Goal: Book appointment/travel/reservation

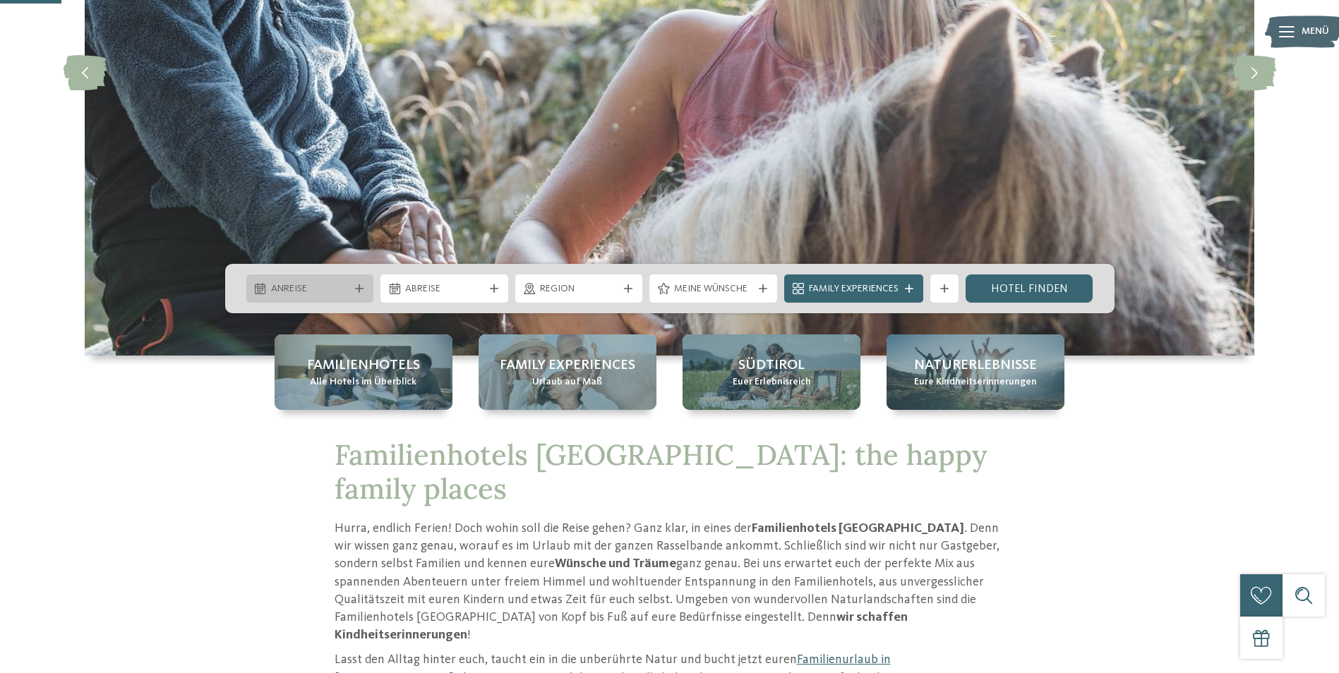
click at [319, 288] on span "Anreise" at bounding box center [310, 289] width 78 height 14
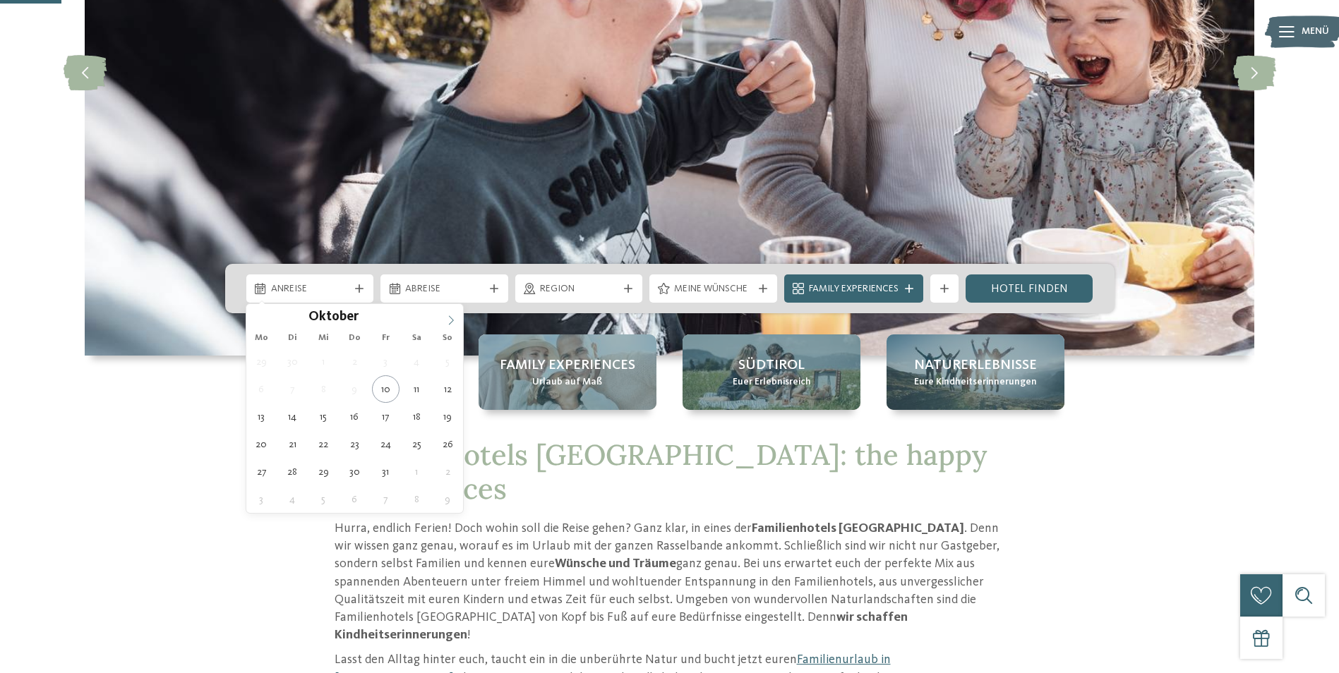
click at [452, 317] on icon at bounding box center [451, 320] width 10 height 10
type input "****"
click at [452, 317] on icon at bounding box center [451, 320] width 10 height 10
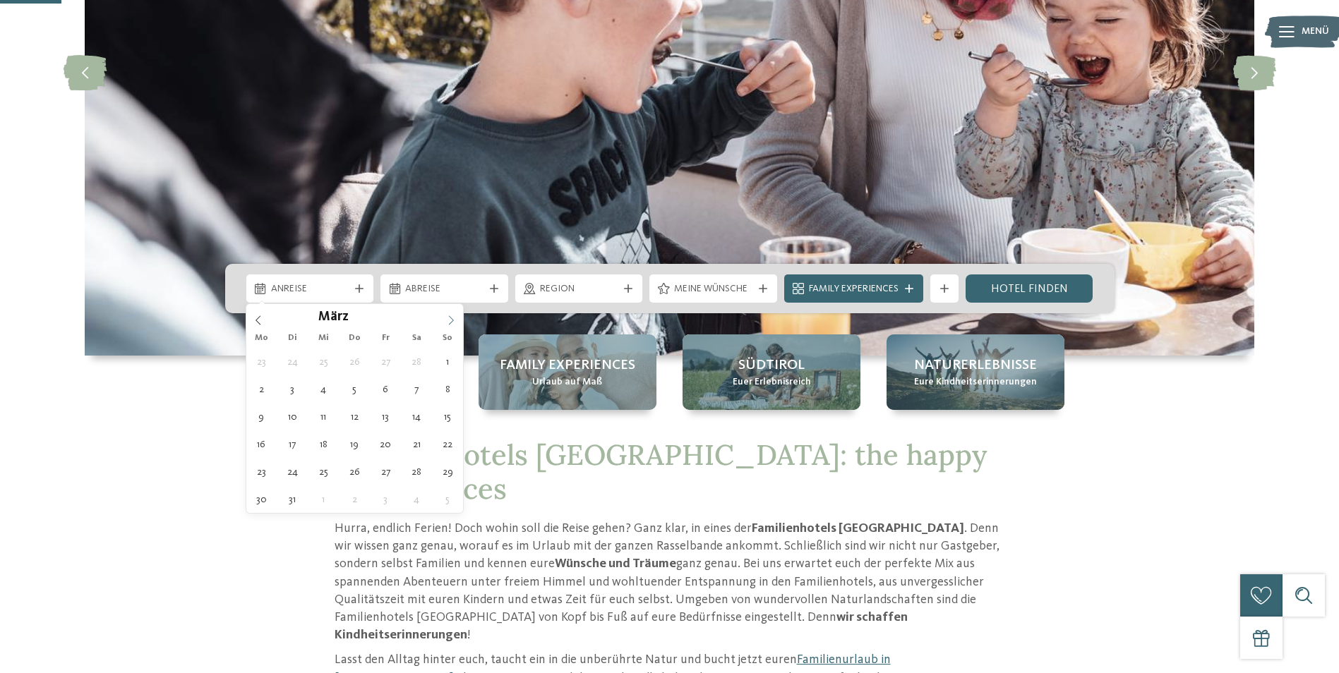
click at [452, 317] on icon at bounding box center [451, 320] width 10 height 10
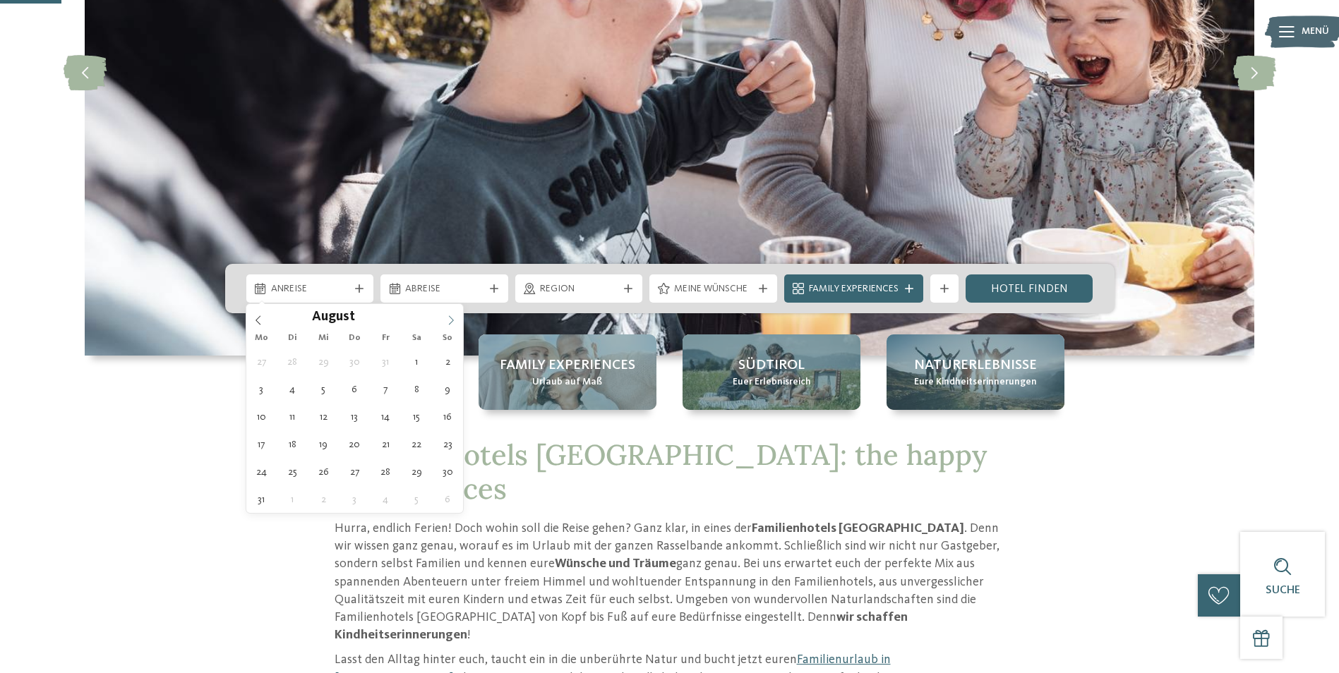
click at [450, 315] on icon at bounding box center [451, 320] width 10 height 10
type div "22.08.2026"
type input "****"
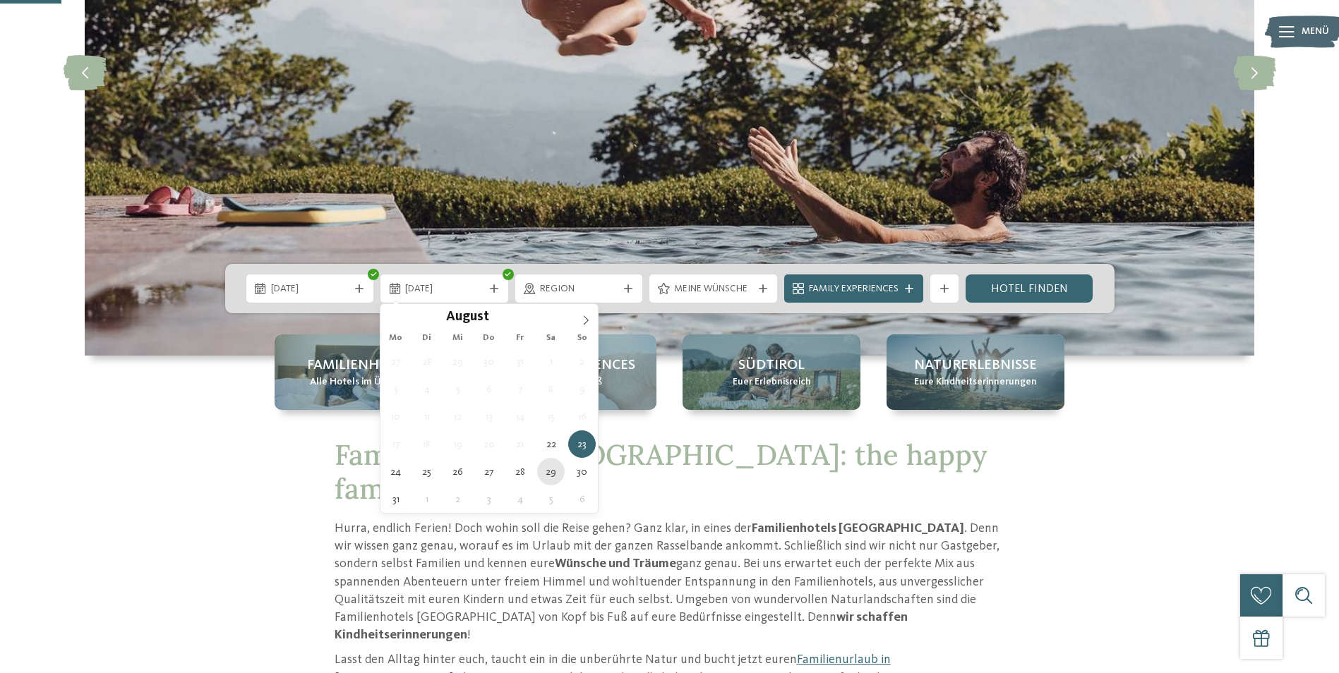
type div "29.08.2026"
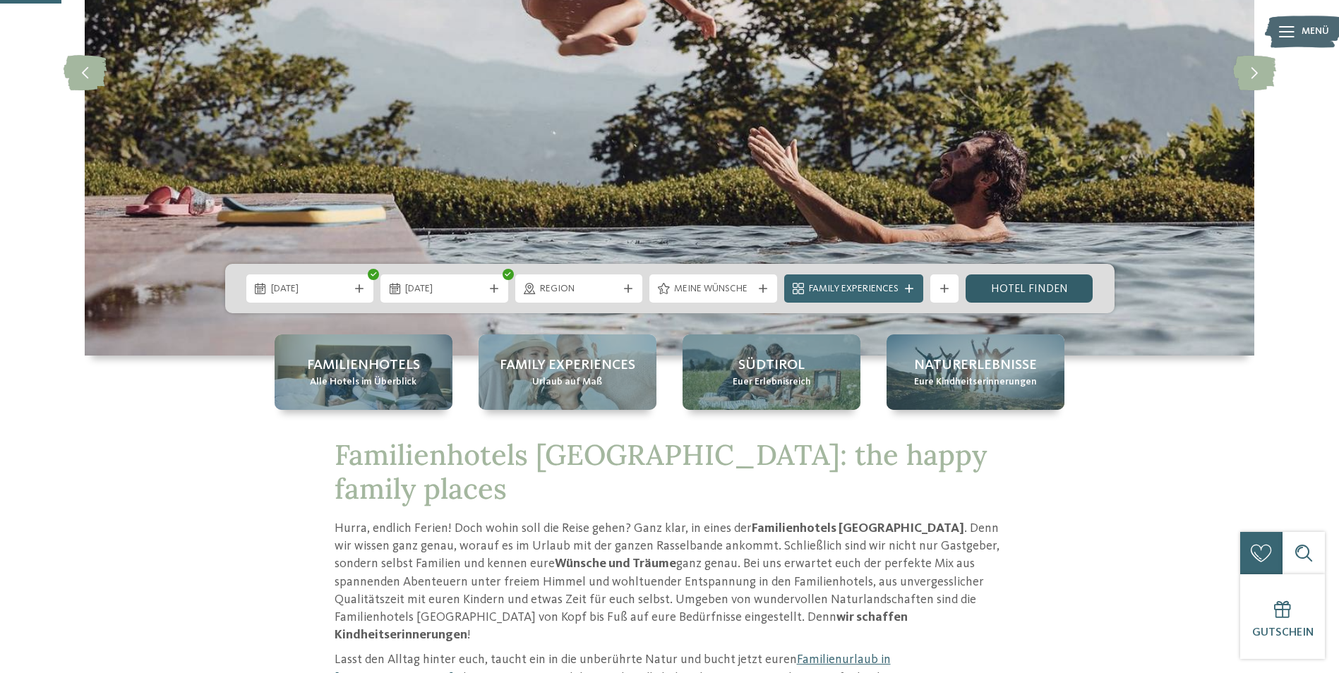
click at [1043, 289] on link "Hotel finden" at bounding box center [1029, 288] width 128 height 28
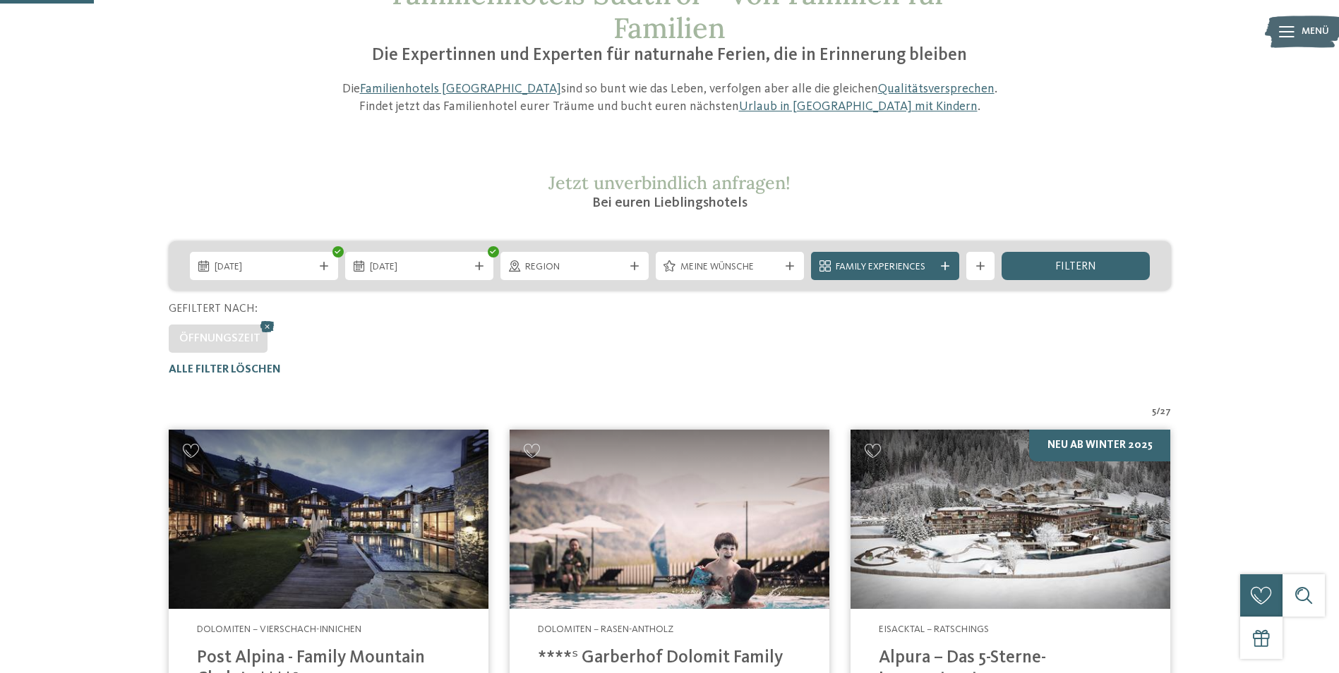
scroll to position [110, 0]
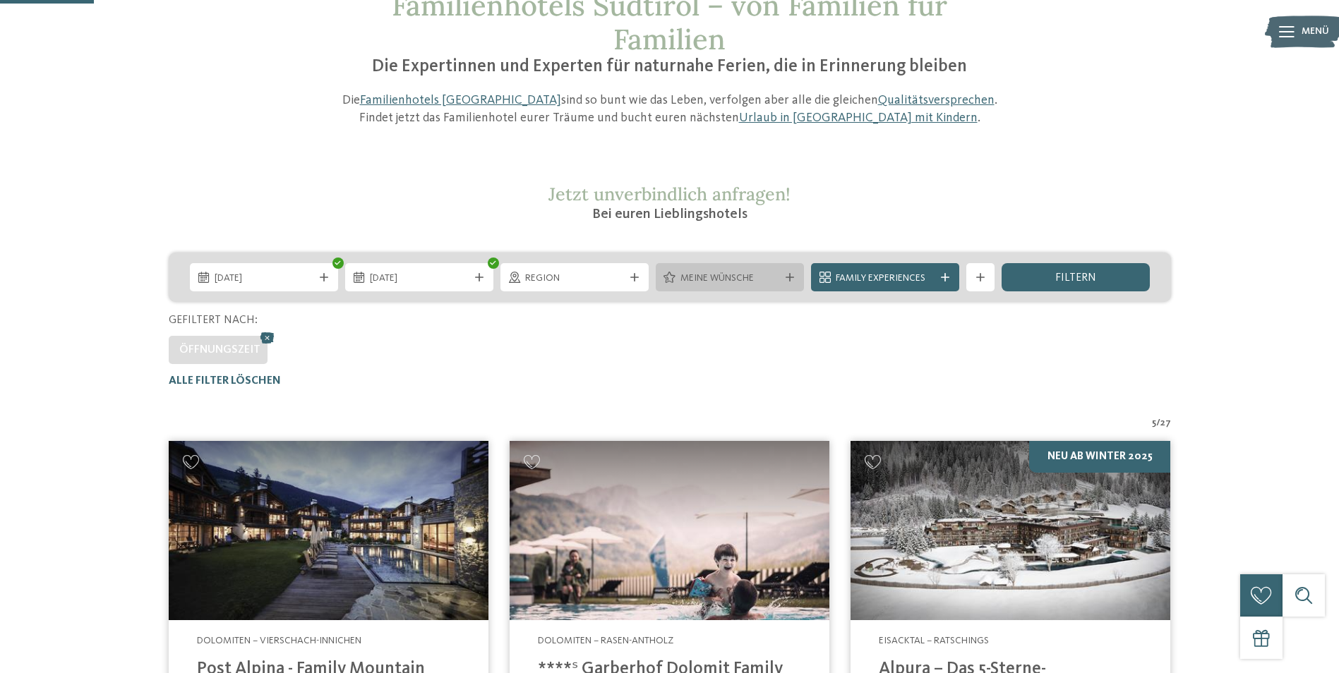
click at [778, 274] on span "Meine Wünsche" at bounding box center [729, 279] width 99 height 14
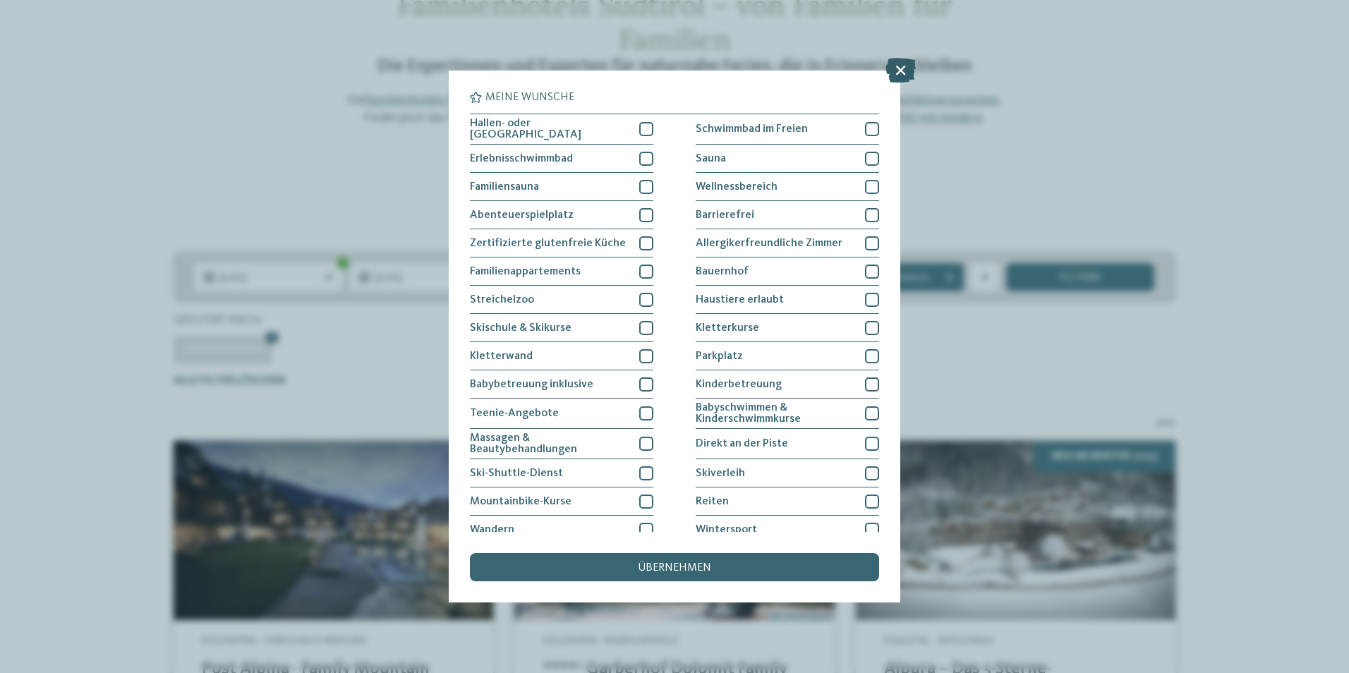
click at [902, 66] on icon at bounding box center [901, 70] width 30 height 25
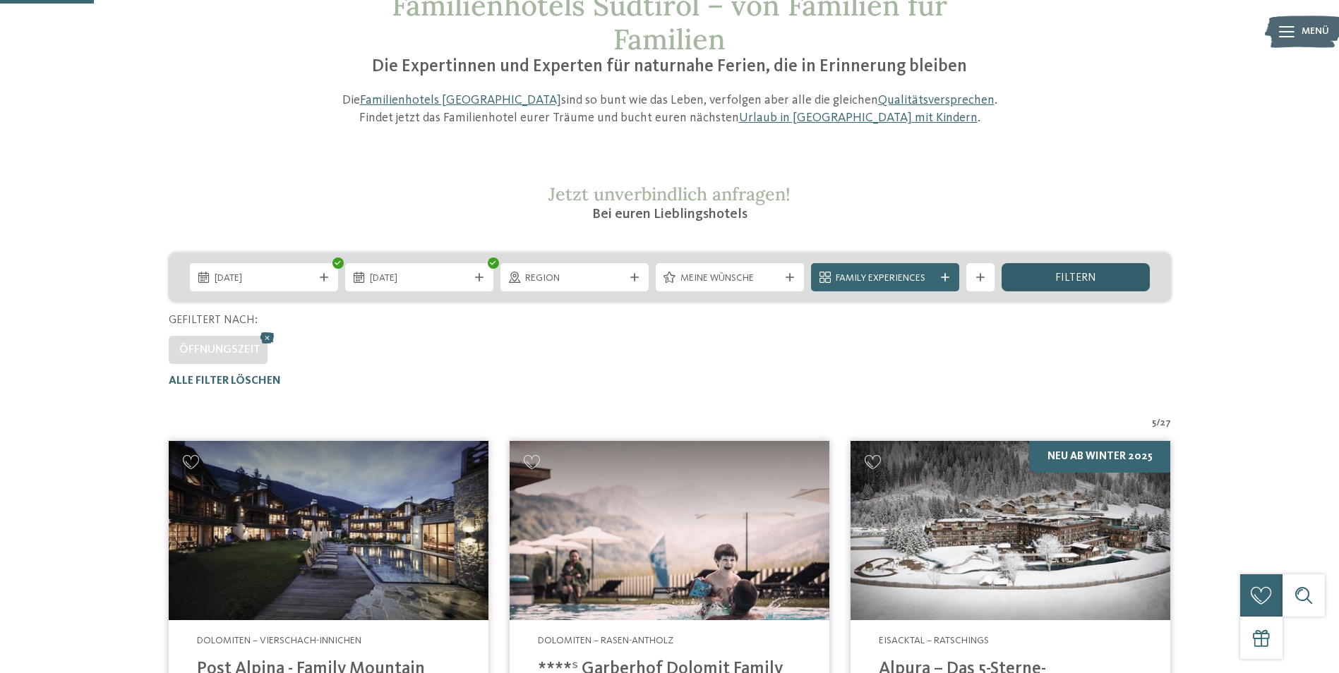
click at [1070, 275] on span "filtern" at bounding box center [1075, 277] width 41 height 11
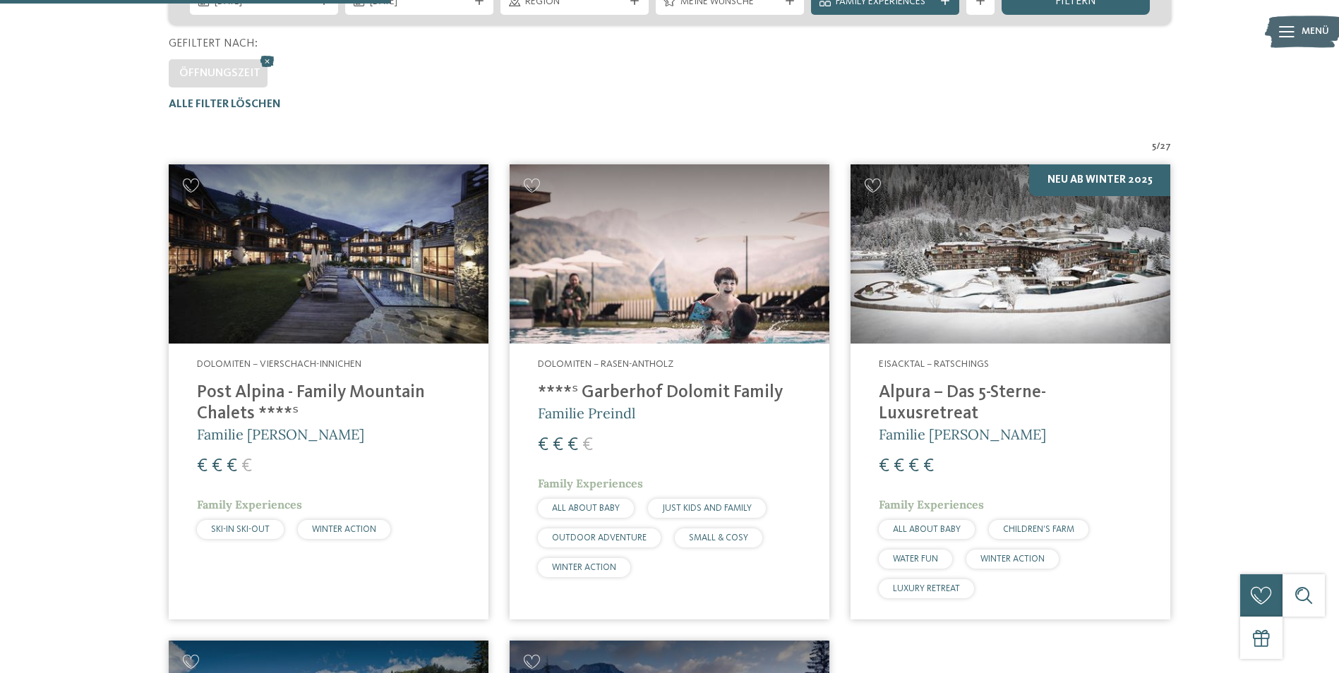
scroll to position [251, 0]
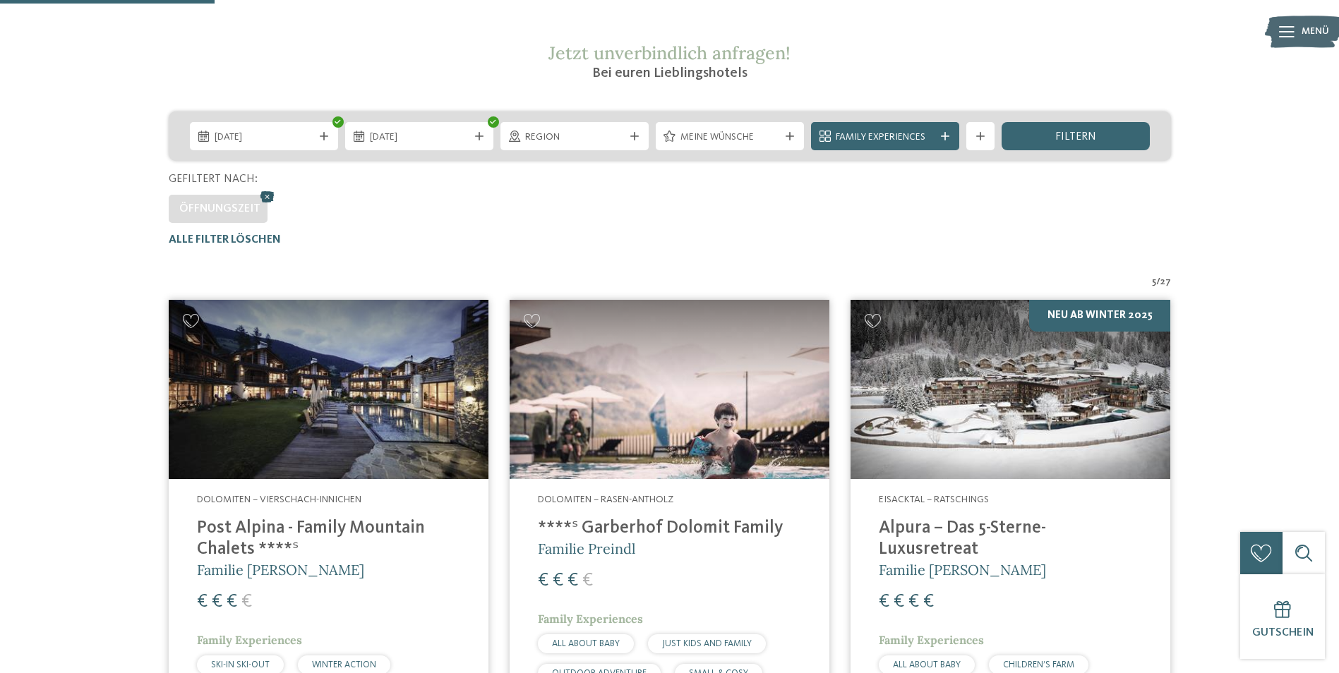
click at [262, 193] on icon at bounding box center [267, 197] width 21 height 18
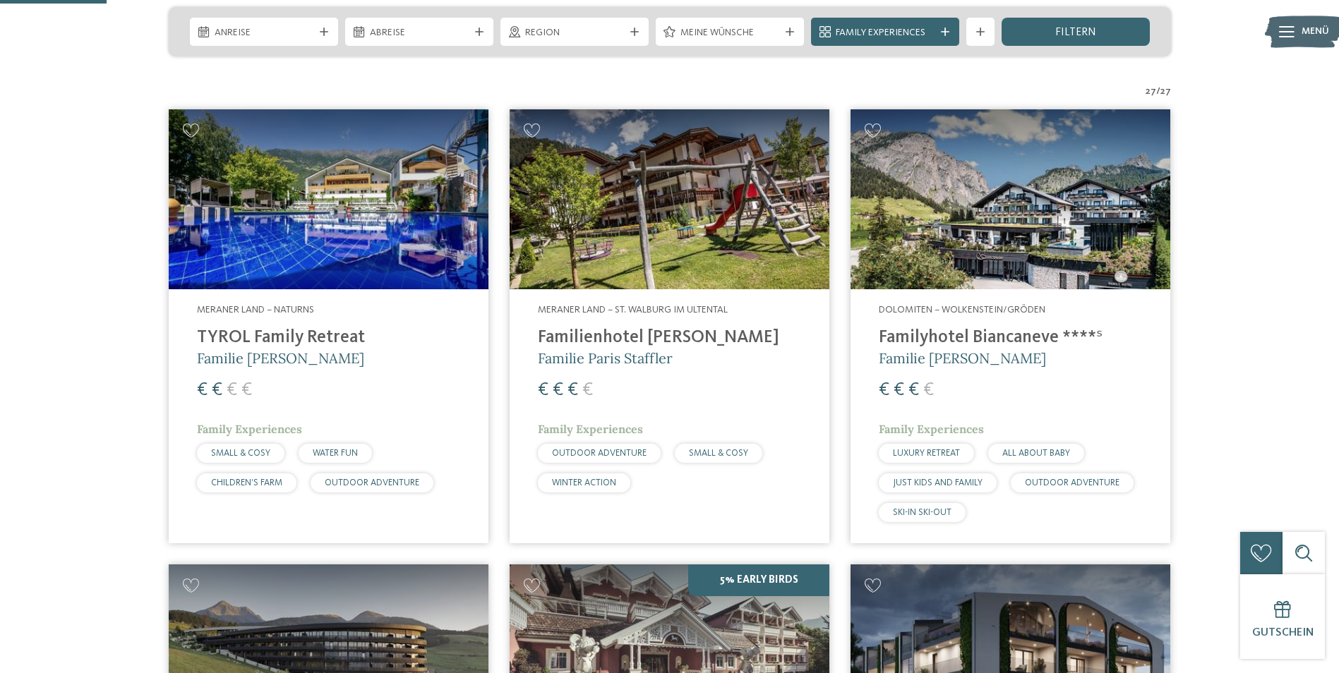
scroll to position [377, 0]
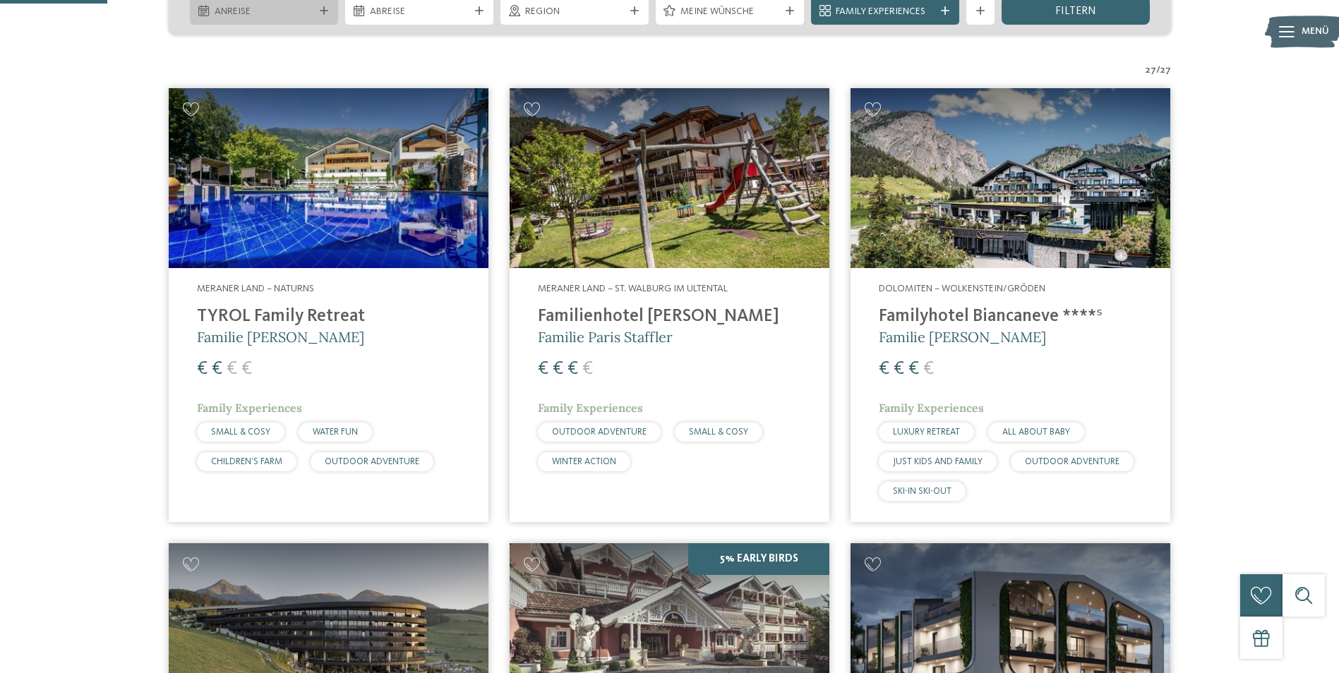
click at [279, 18] on span "Anreise" at bounding box center [263, 12] width 99 height 14
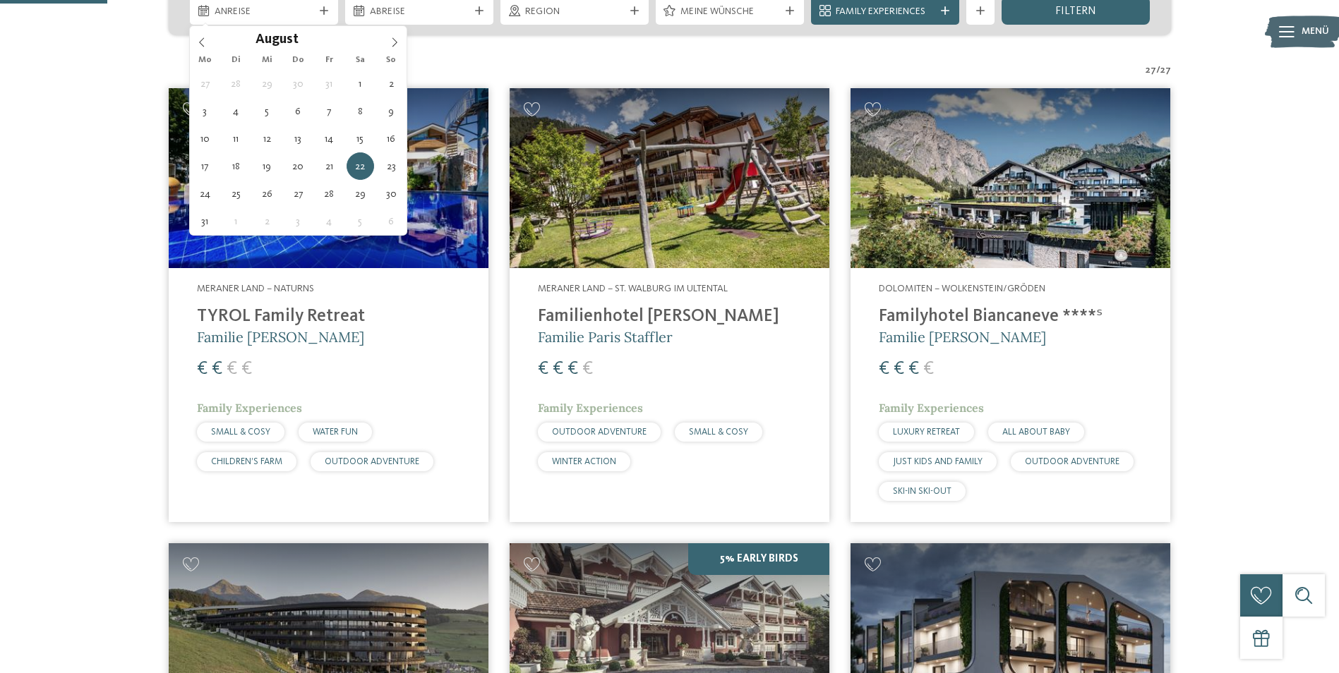
type div "22.08.2026"
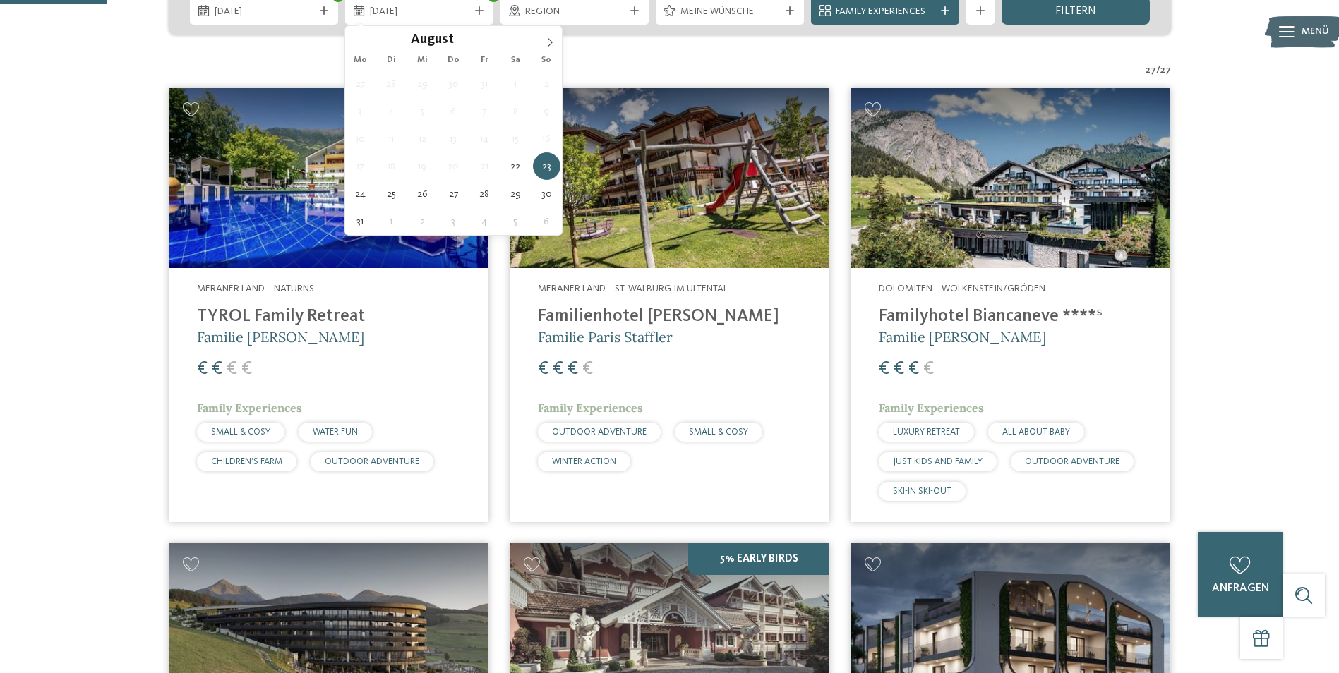
type div "29.08.2026"
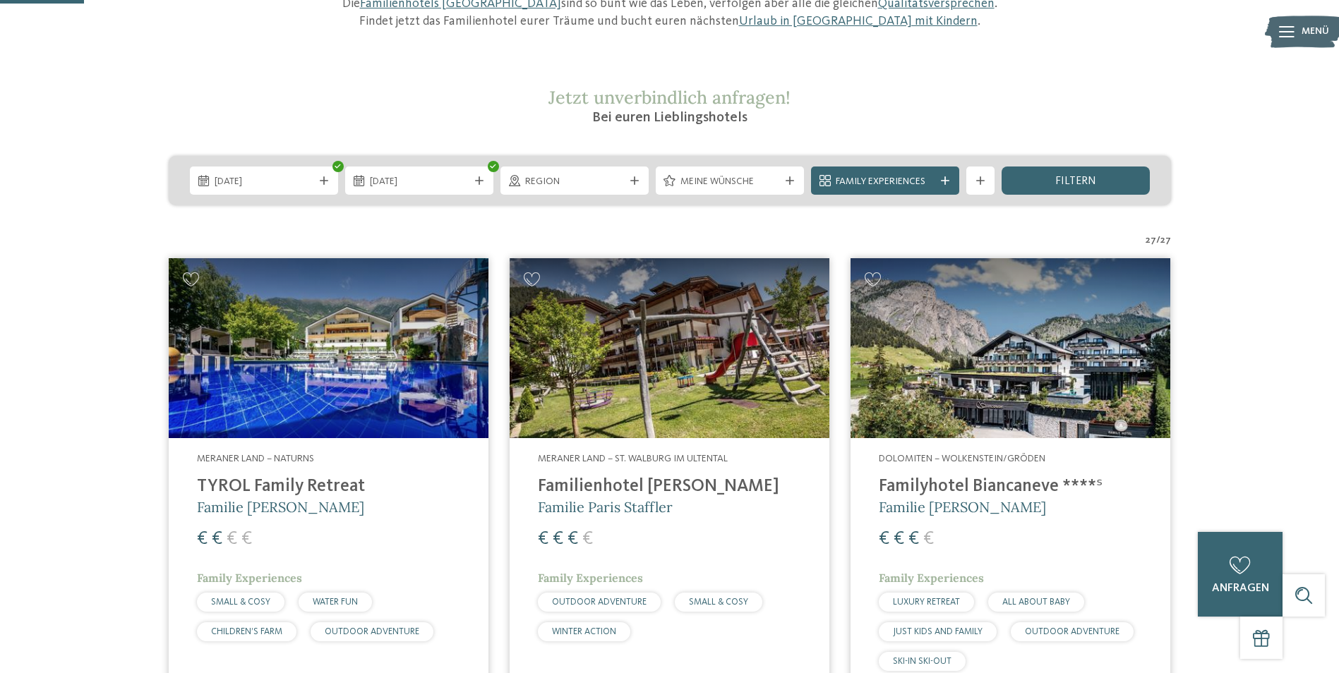
scroll to position [165, 0]
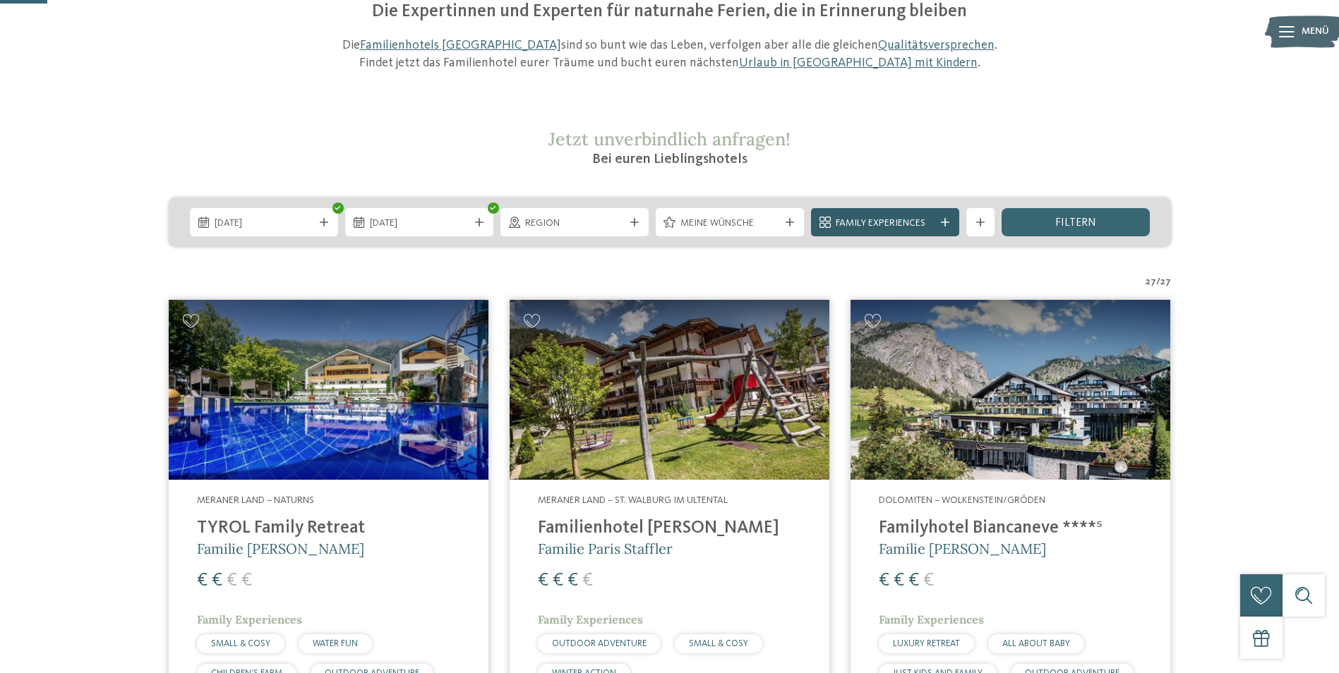
click at [945, 219] on icon at bounding box center [945, 222] width 8 height 8
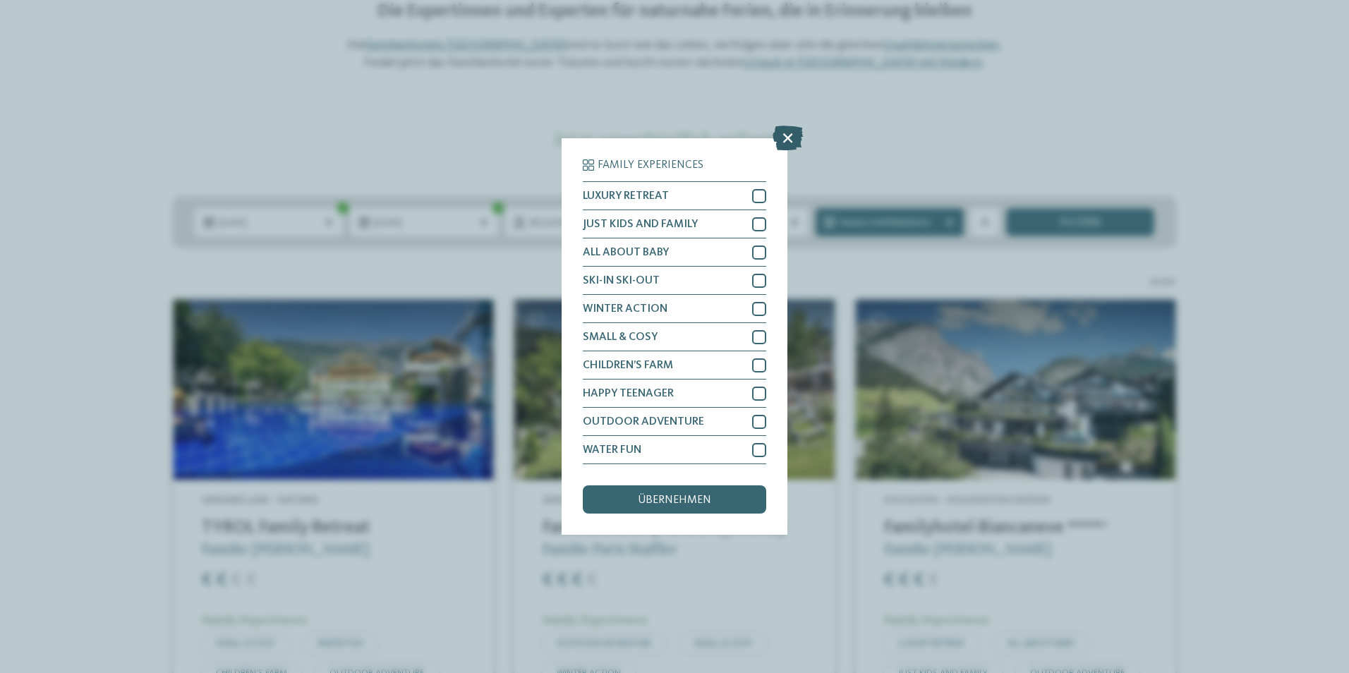
click at [785, 135] on icon at bounding box center [788, 138] width 30 height 25
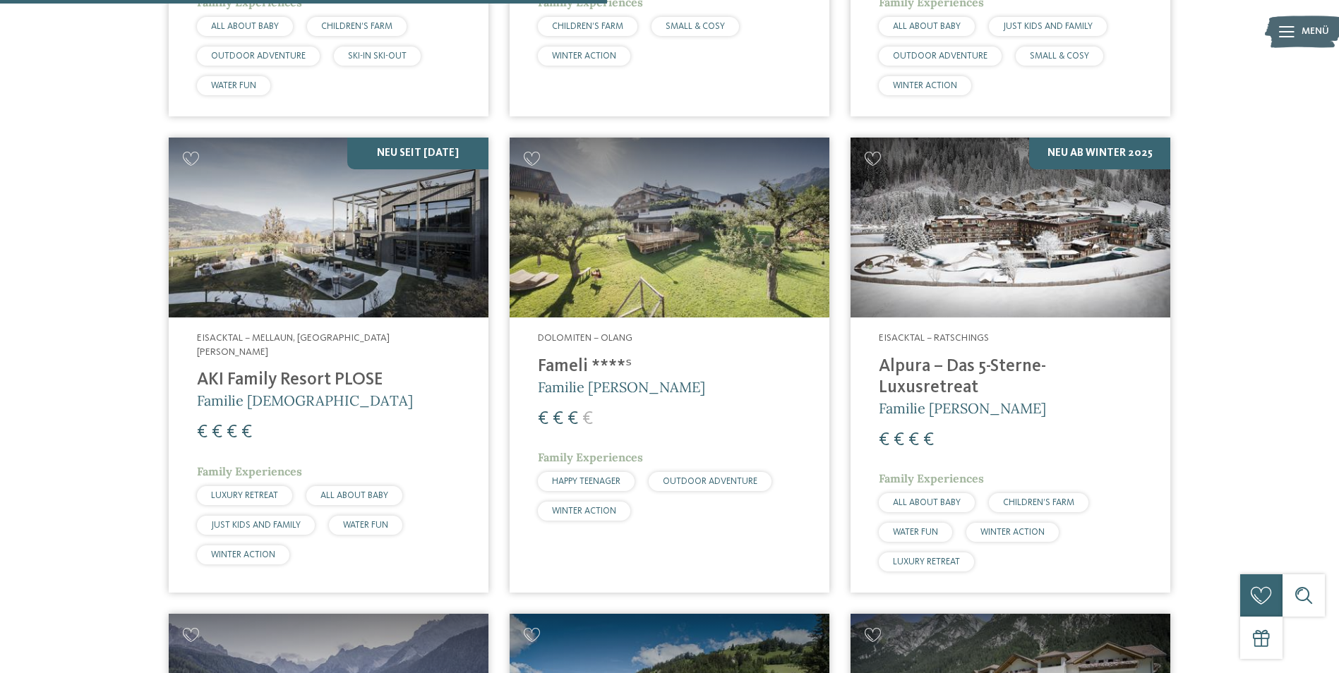
scroll to position [2141, 0]
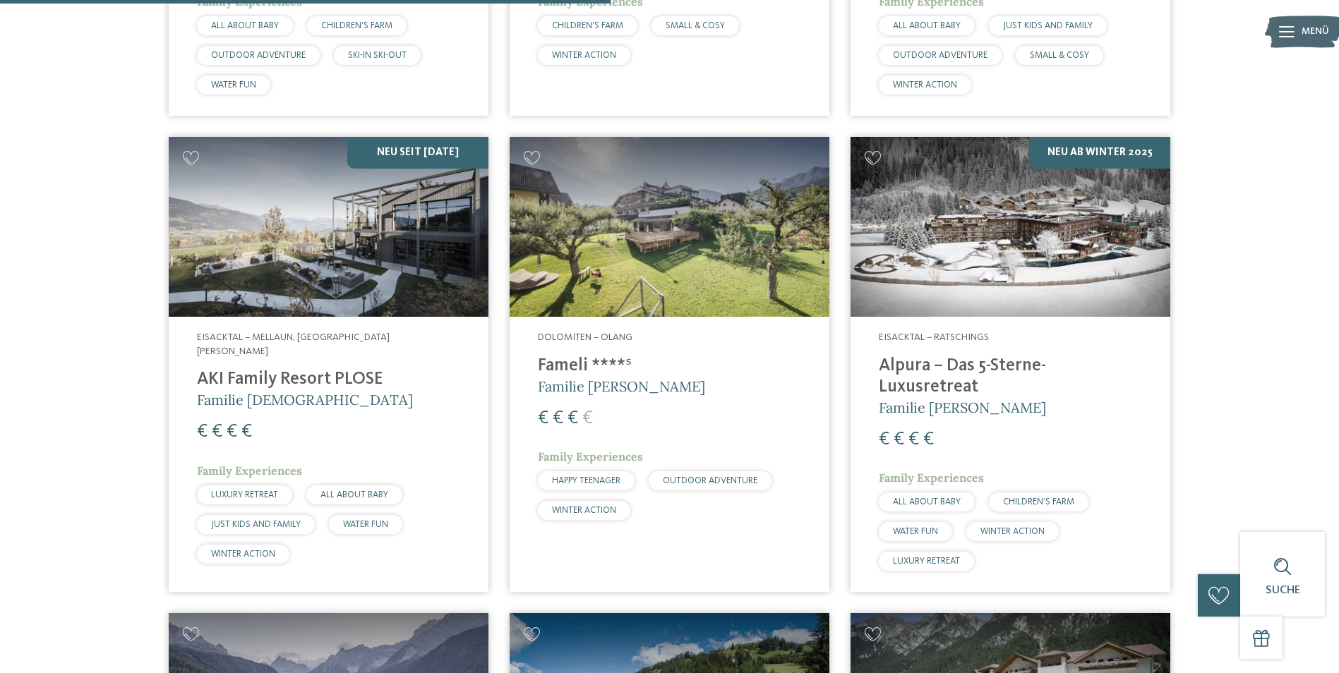
click at [986, 262] on img at bounding box center [1010, 227] width 320 height 180
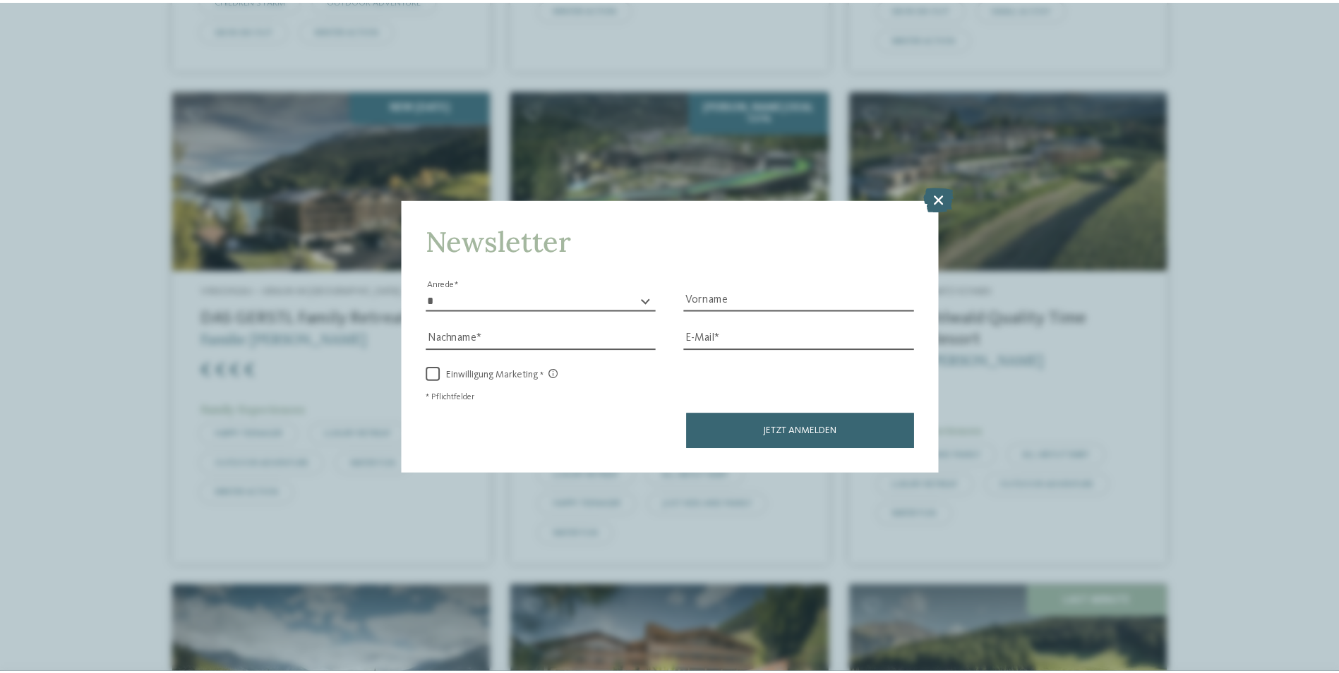
scroll to position [3129, 0]
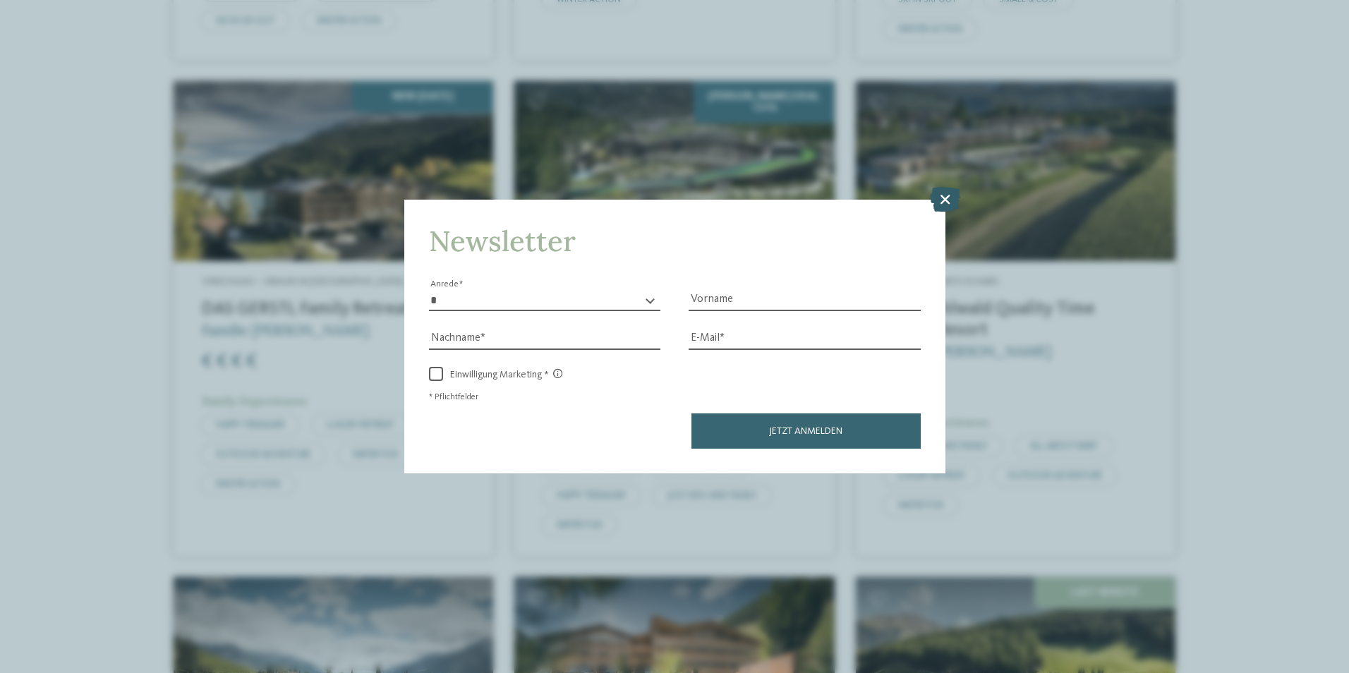
click at [946, 199] on icon at bounding box center [945, 198] width 30 height 25
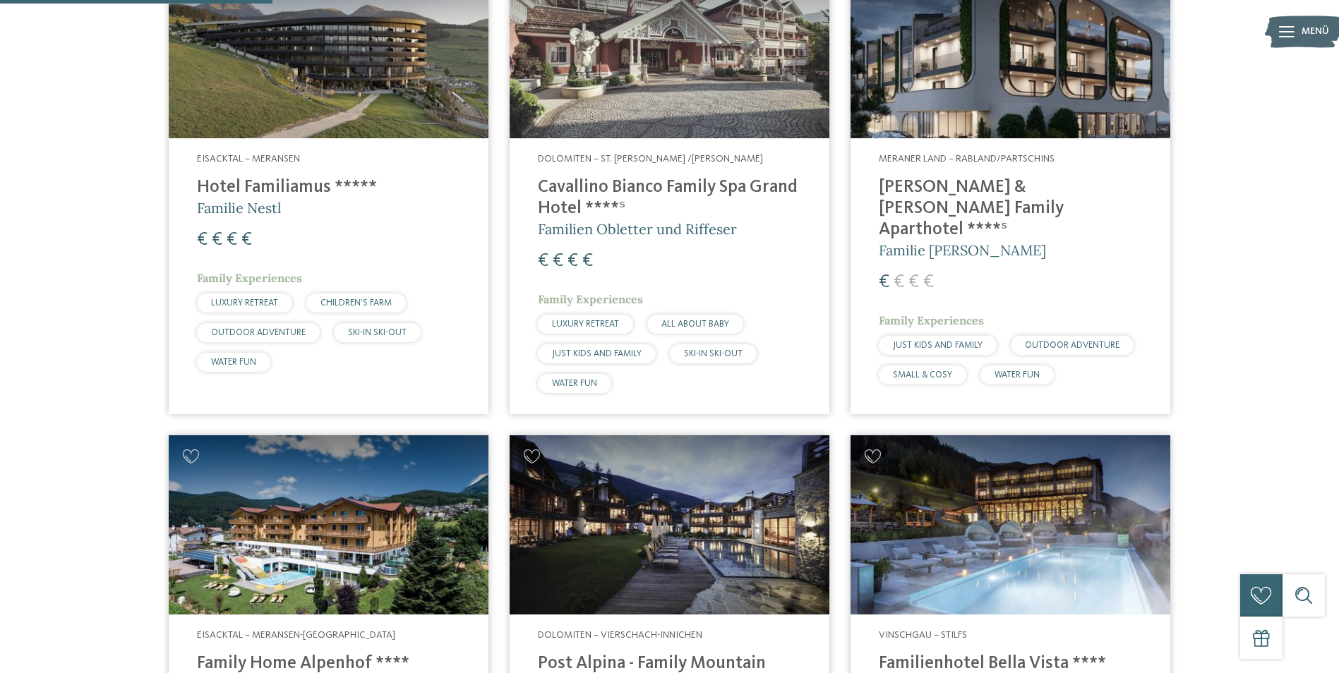
scroll to position [956, 0]
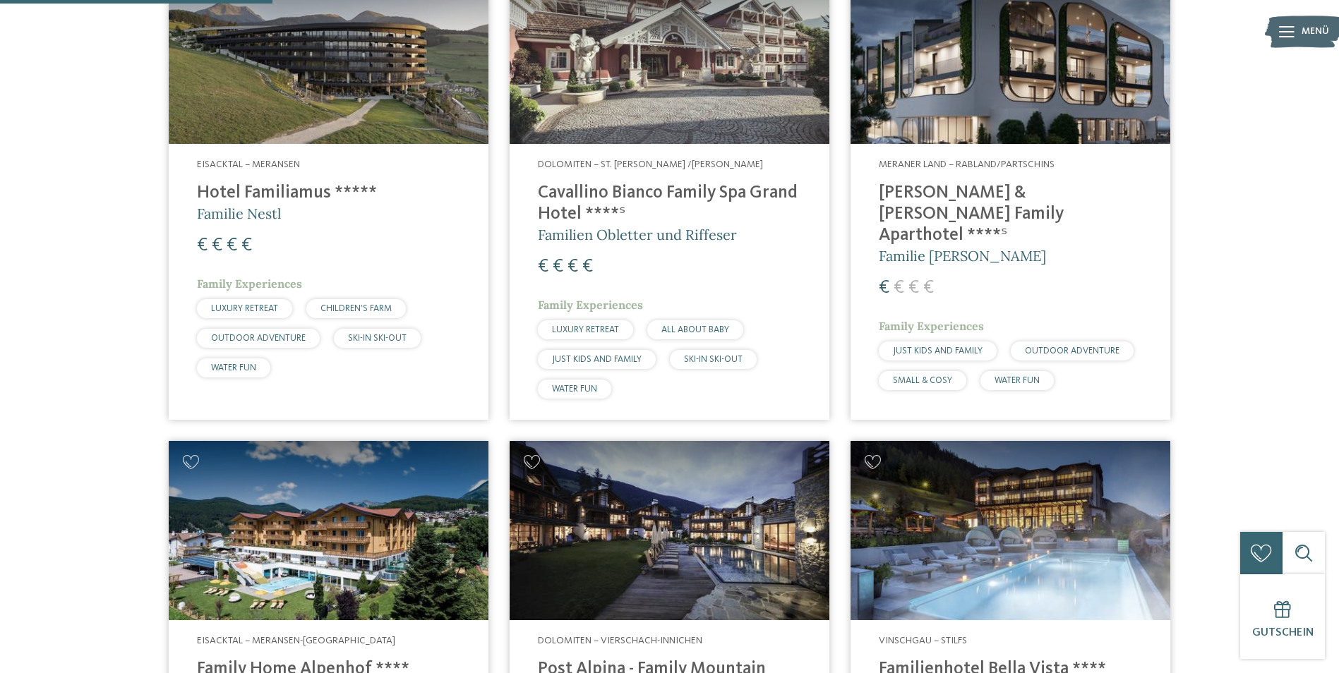
click at [1049, 110] on img at bounding box center [1010, 54] width 320 height 180
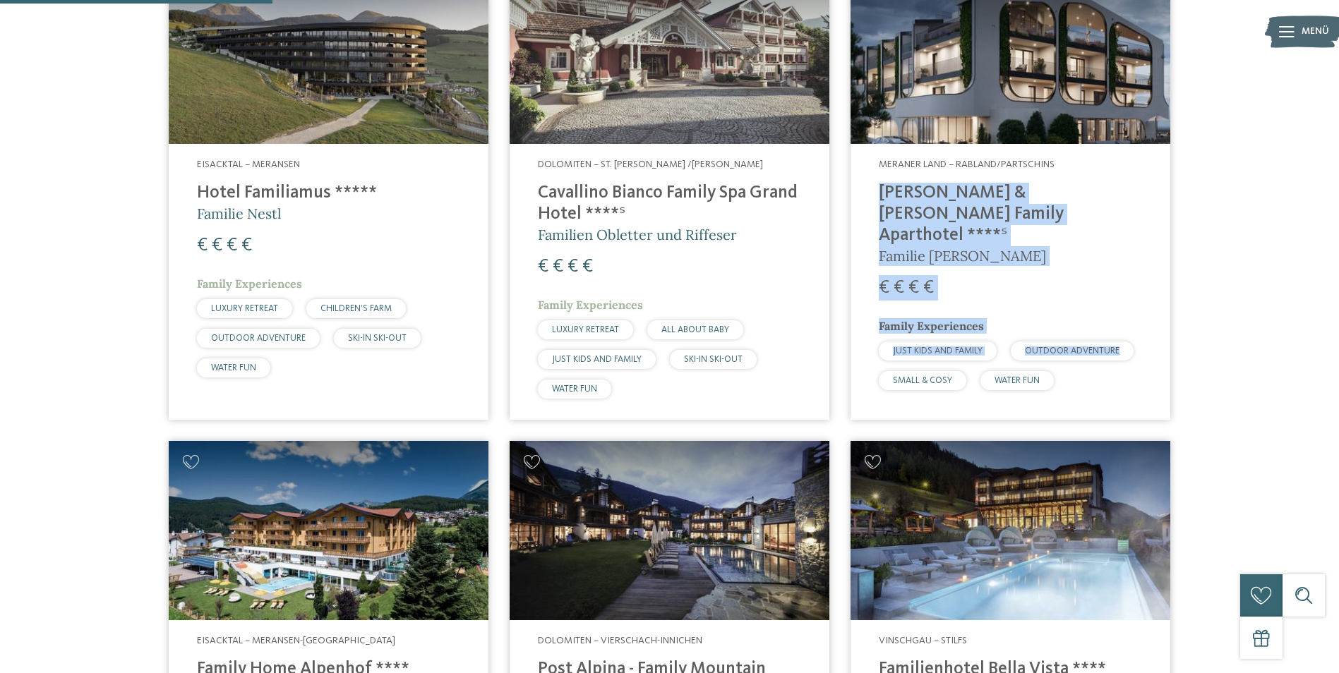
drag, startPoint x: 1336, startPoint y: 158, endPoint x: 1344, endPoint y: 325, distance: 167.4
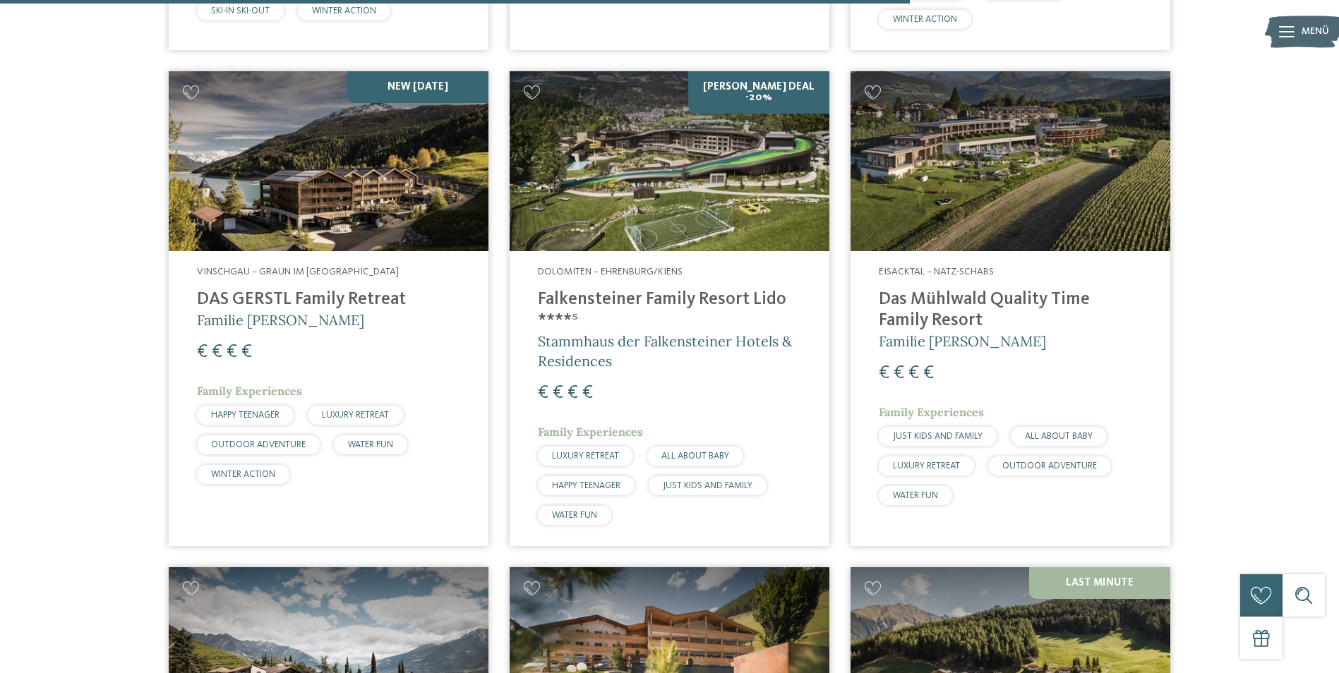
scroll to position [3085, 0]
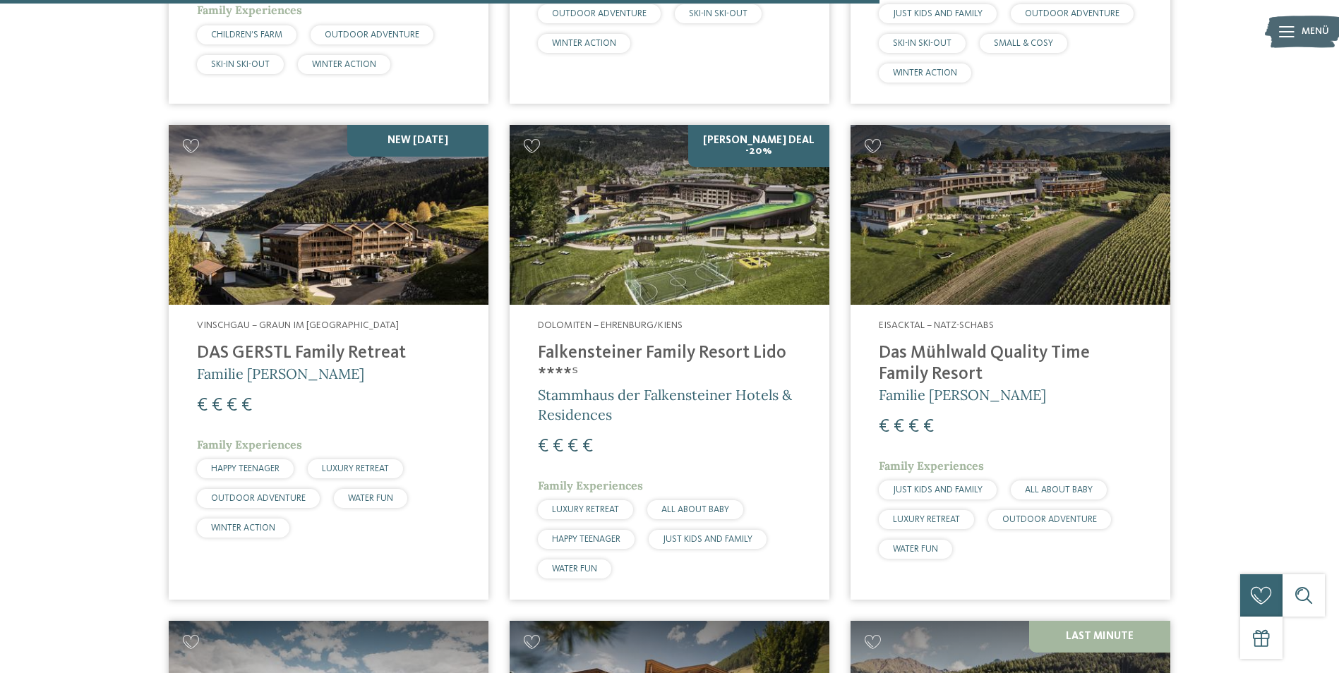
click at [684, 244] on img at bounding box center [669, 215] width 320 height 180
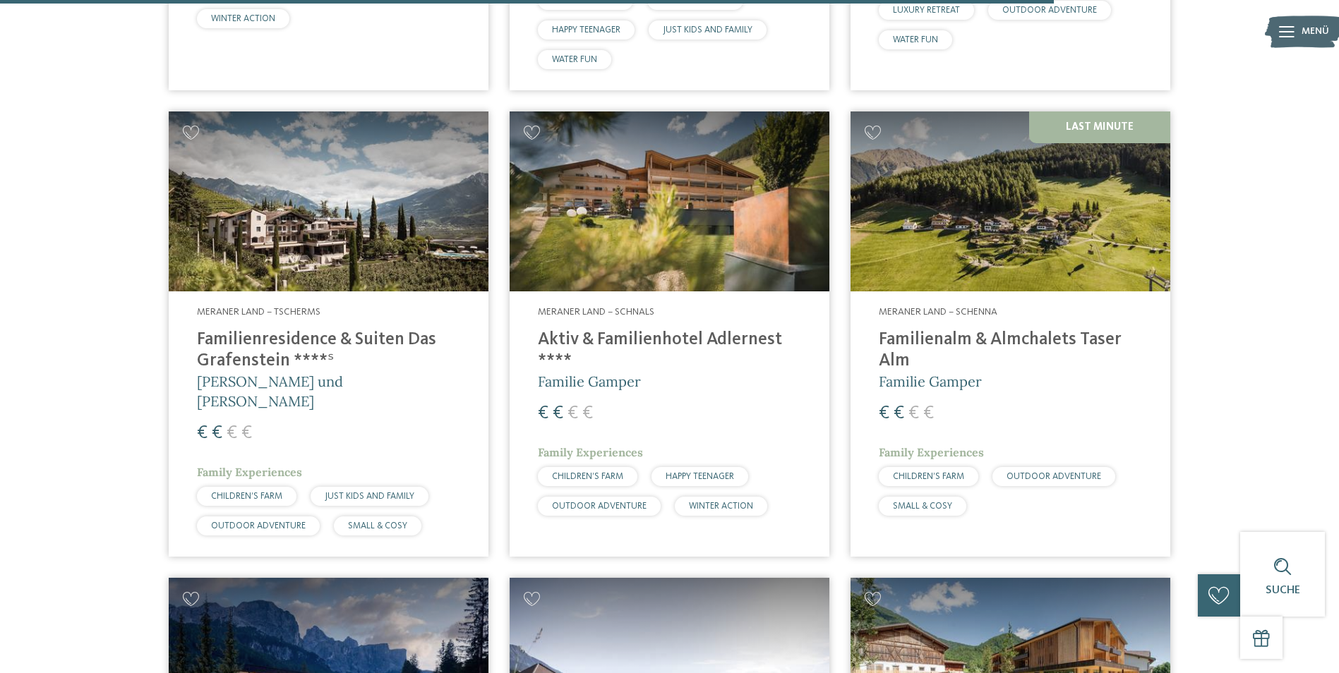
scroll to position [3720, 0]
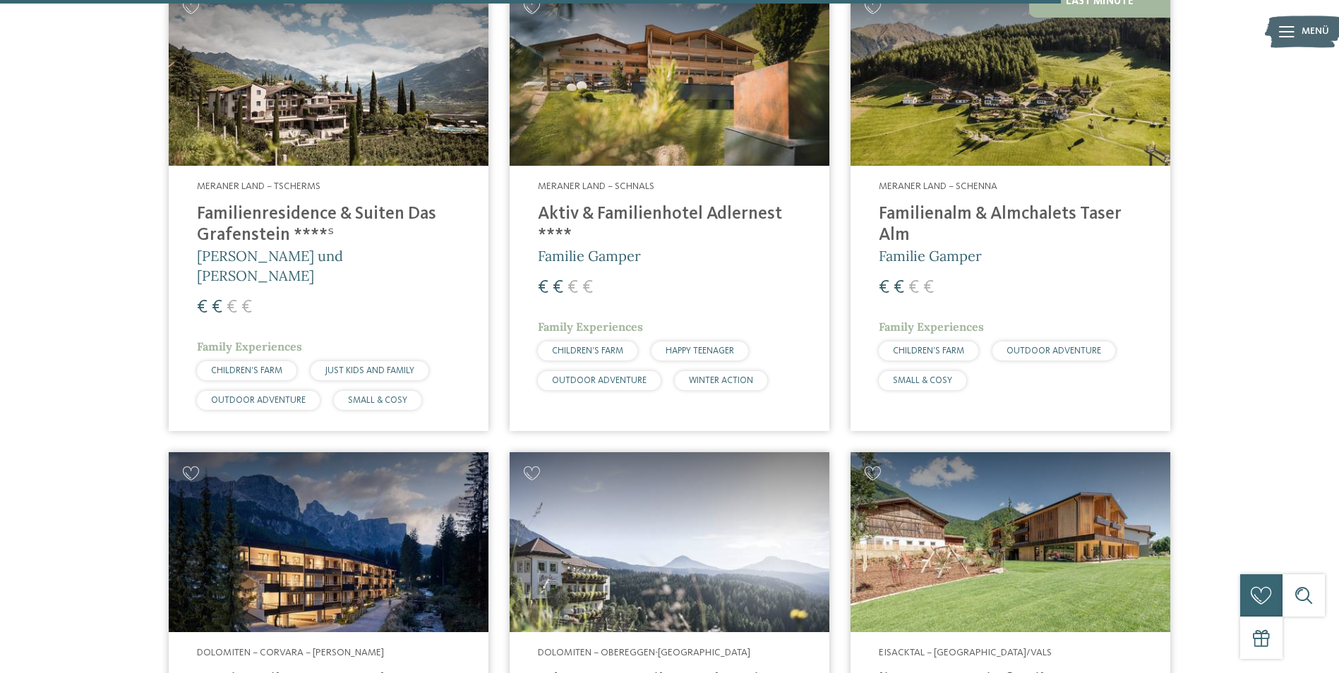
click at [667, 99] on img at bounding box center [669, 76] width 320 height 180
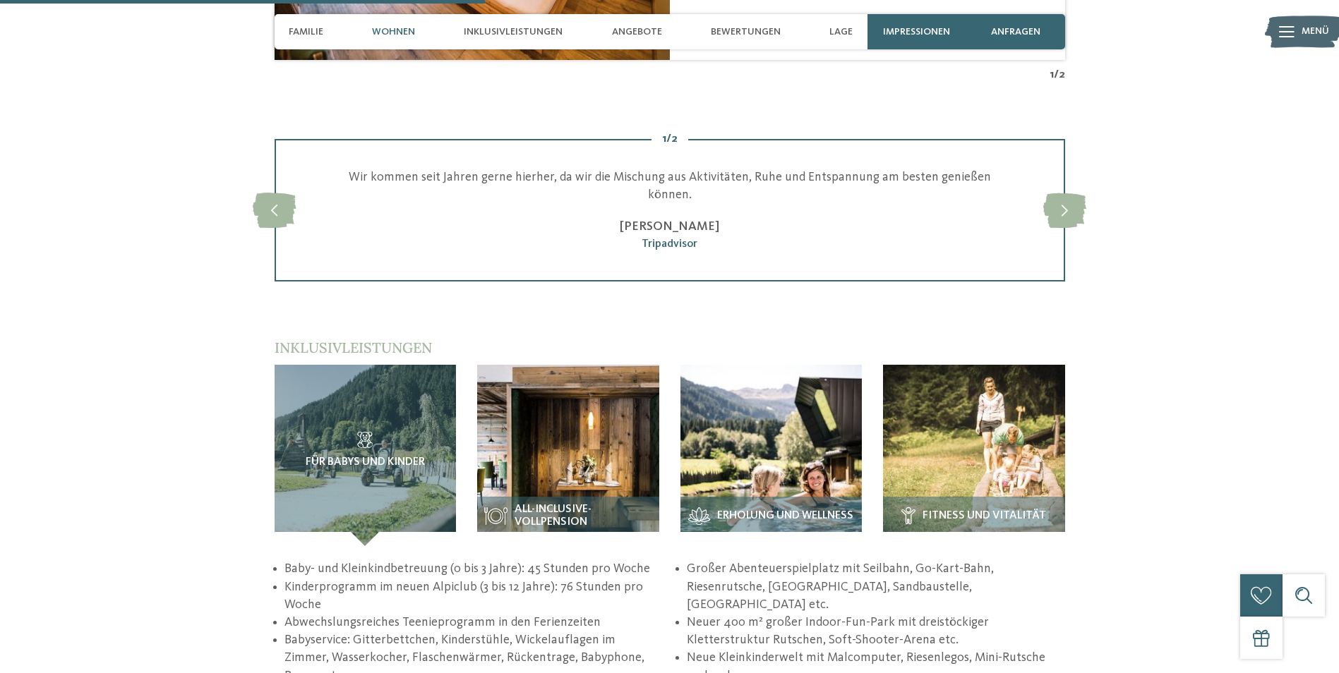
scroll to position [1905, 0]
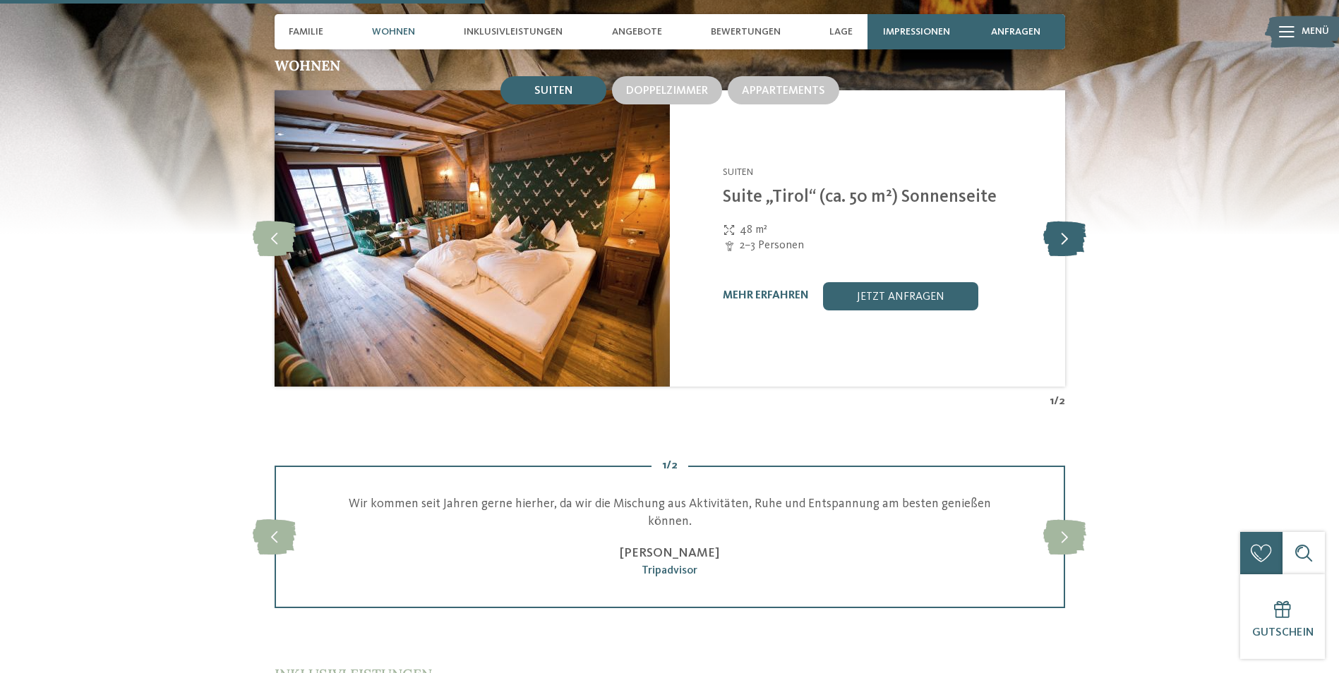
click at [1062, 221] on icon at bounding box center [1064, 238] width 43 height 35
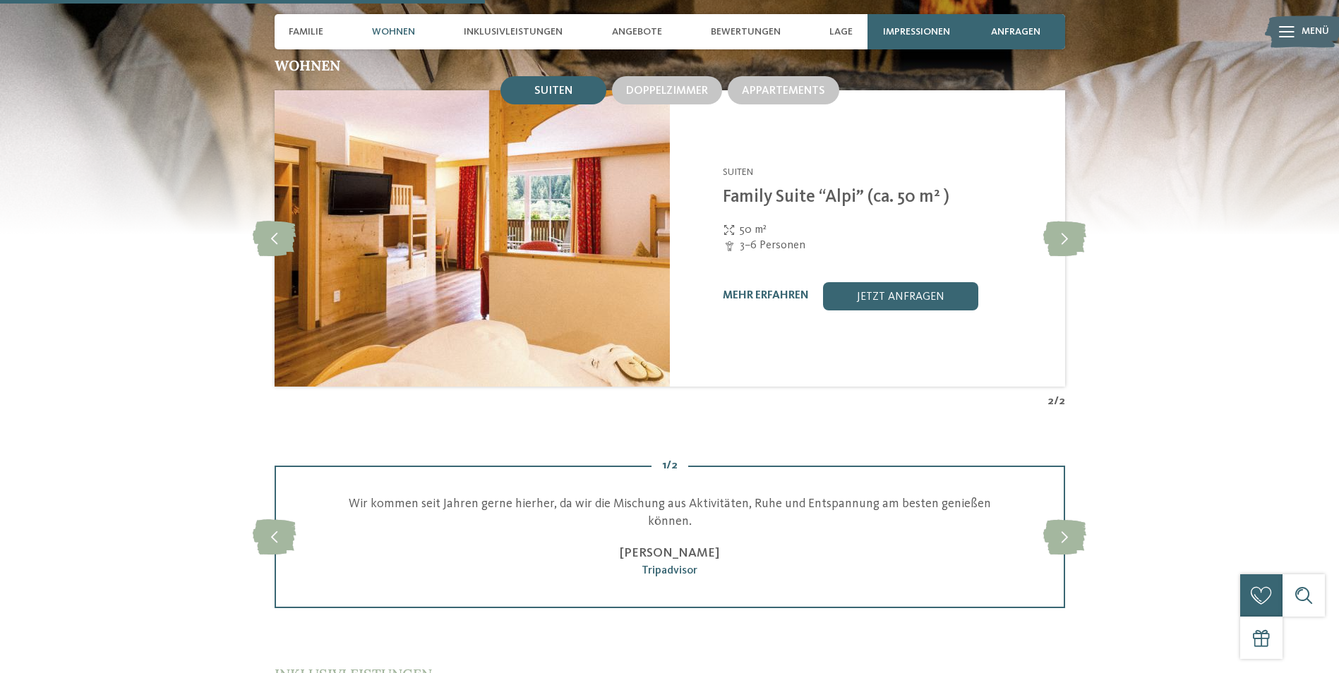
drag, startPoint x: 1065, startPoint y: 224, endPoint x: 1015, endPoint y: 300, distance: 91.2
click at [1015, 300] on div "slide 4 of 2 Alpura Retreat Ratschings - Eisacktal Suiten Suite „Tirol“ (ca. 50…" at bounding box center [669, 238] width 790 height 296
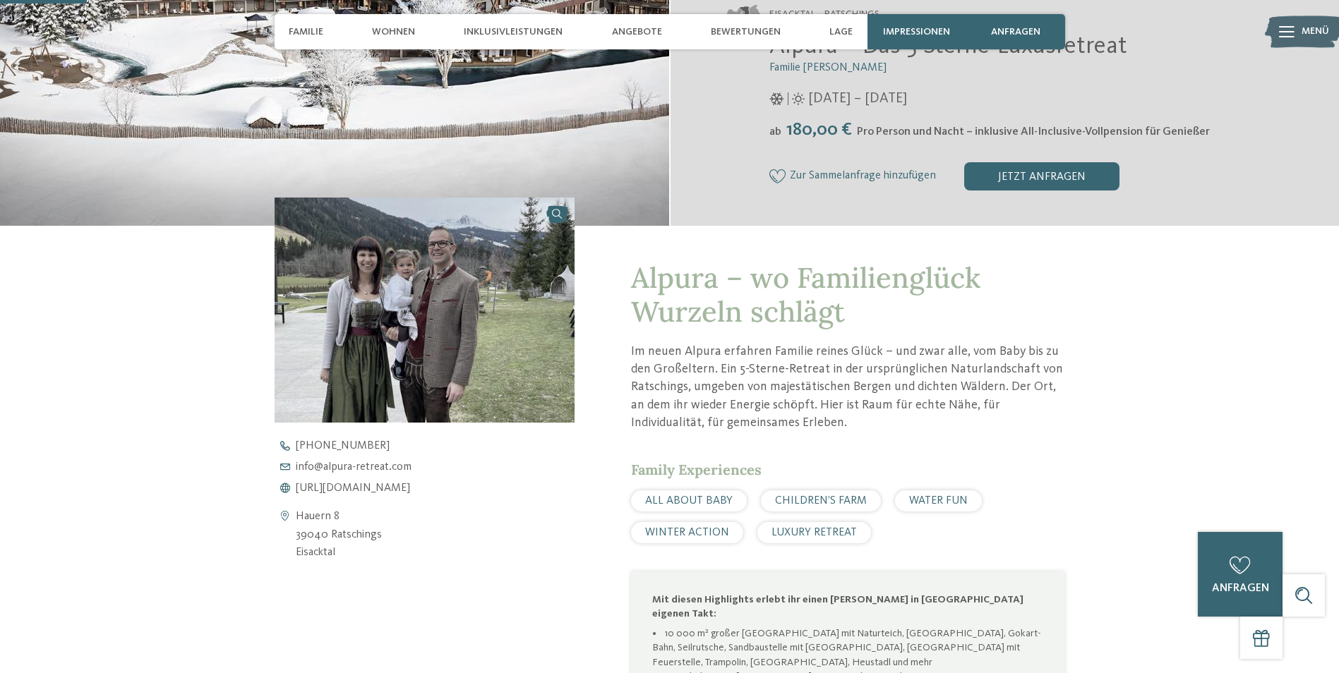
scroll to position [0, 0]
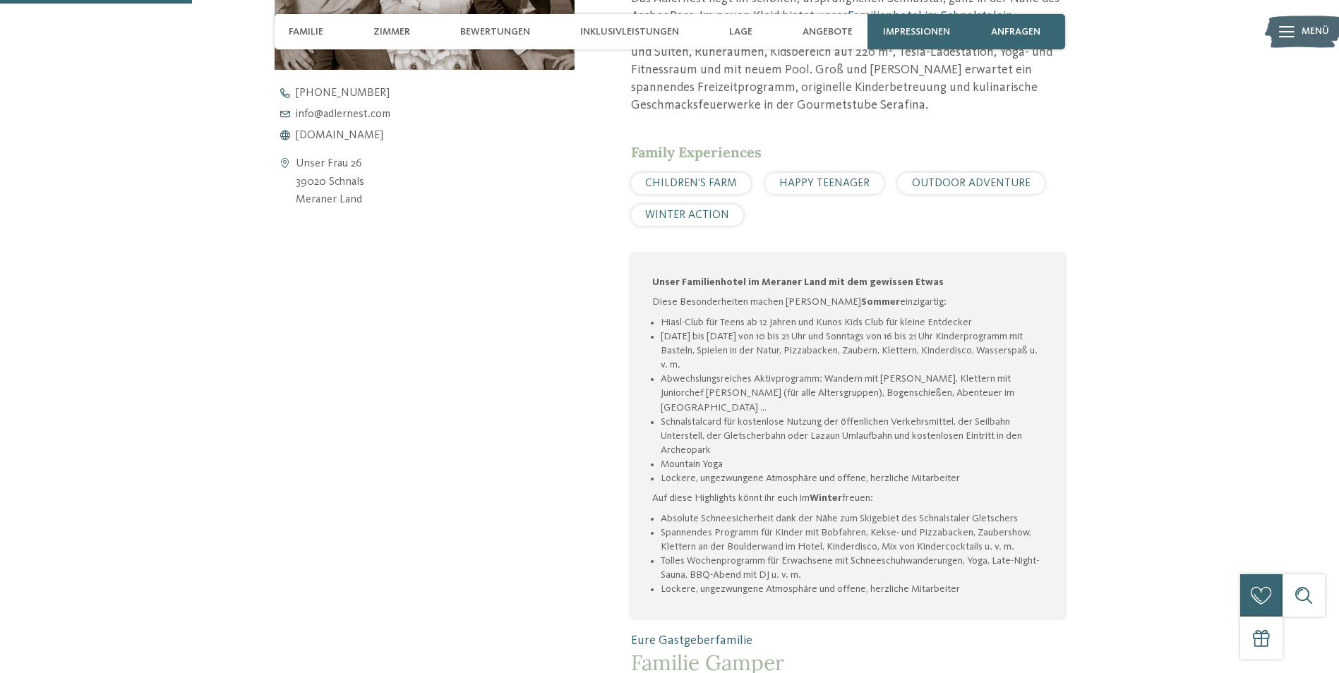
scroll to position [282, 0]
